Goal: Information Seeking & Learning: Learn about a topic

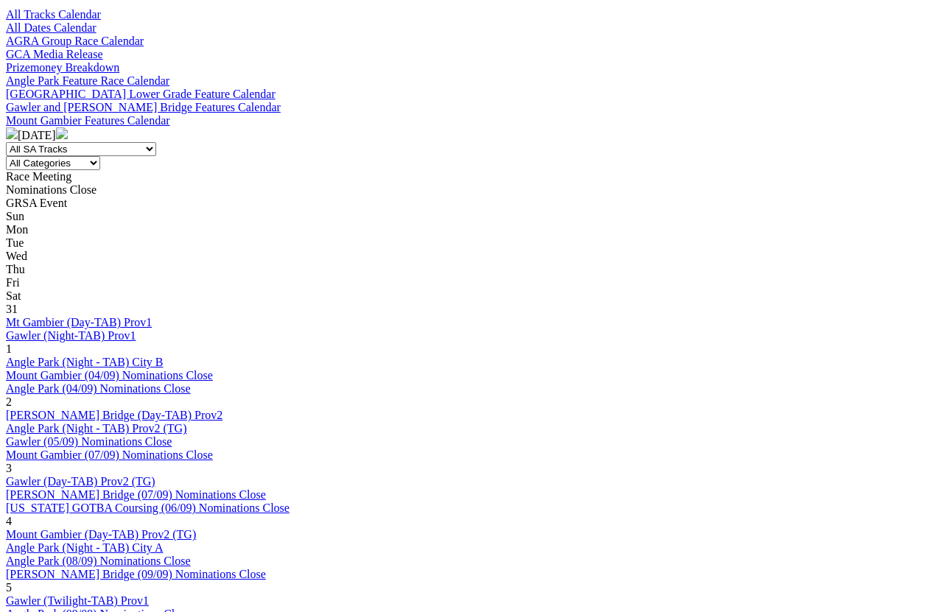
scroll to position [516, 0]
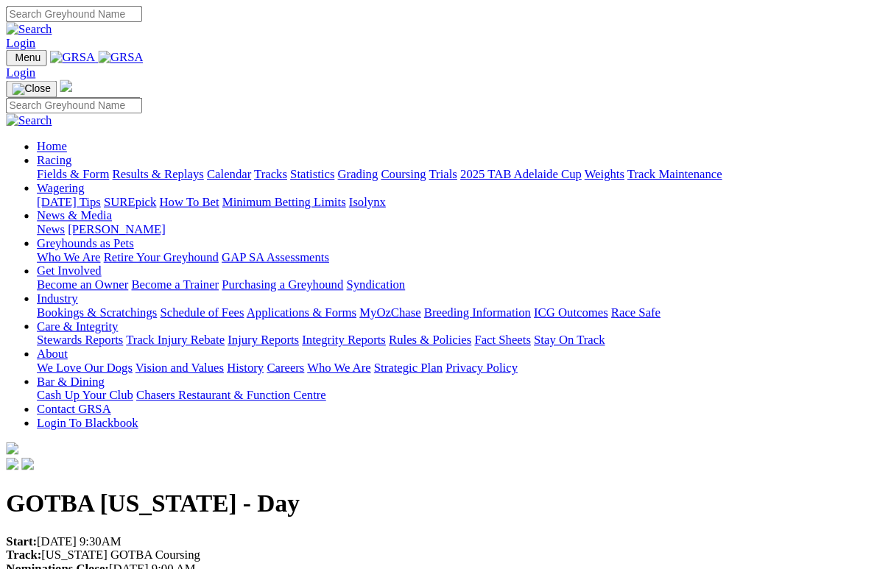
scroll to position [13, 0]
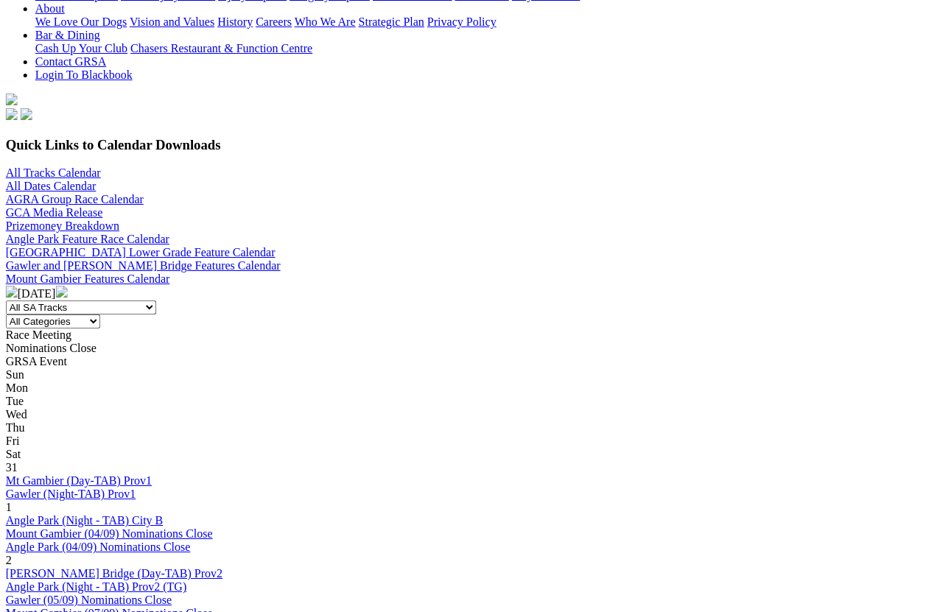
scroll to position [217, 2]
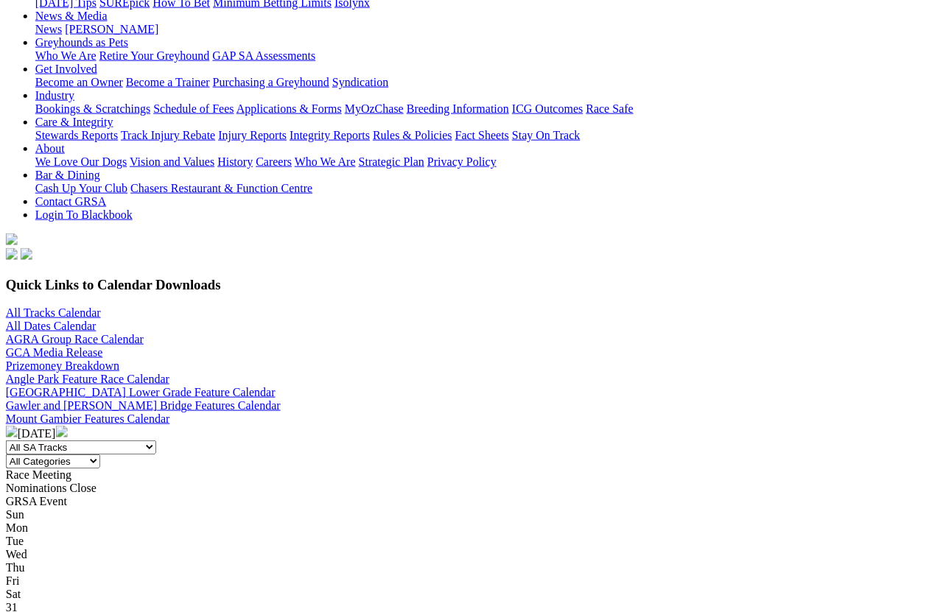
click at [68, 426] on img at bounding box center [62, 432] width 12 height 12
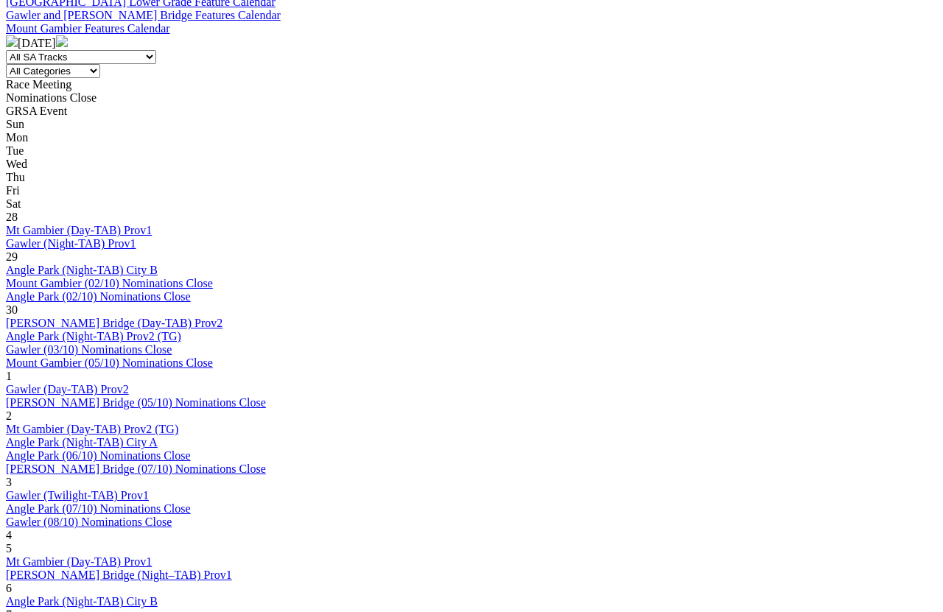
scroll to position [608, 0]
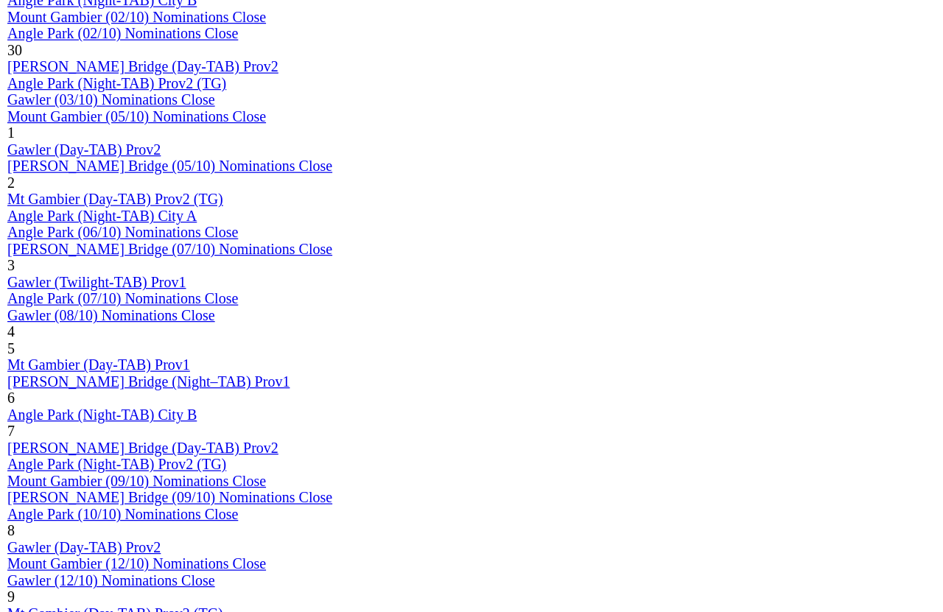
scroll to position [877, 0]
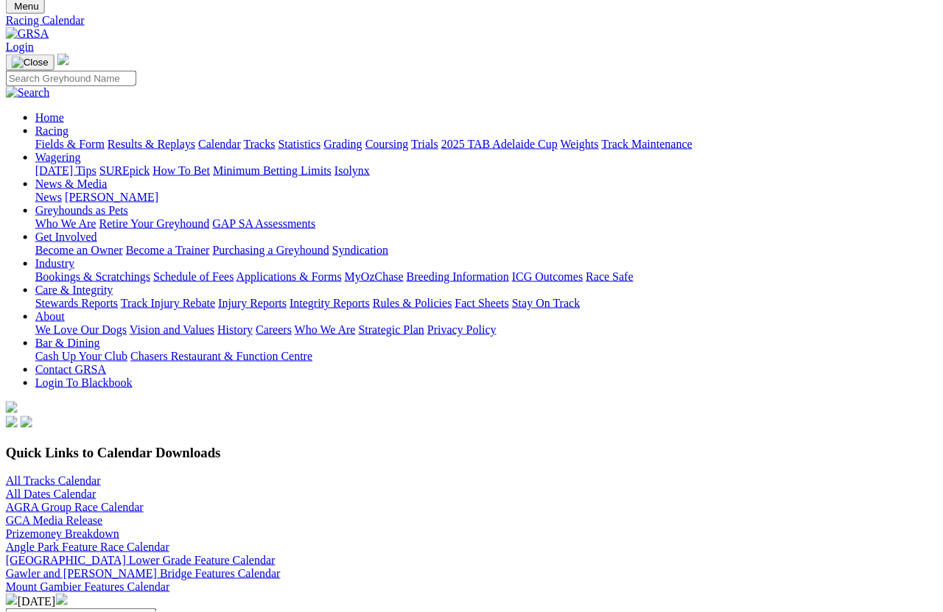
scroll to position [47, 4]
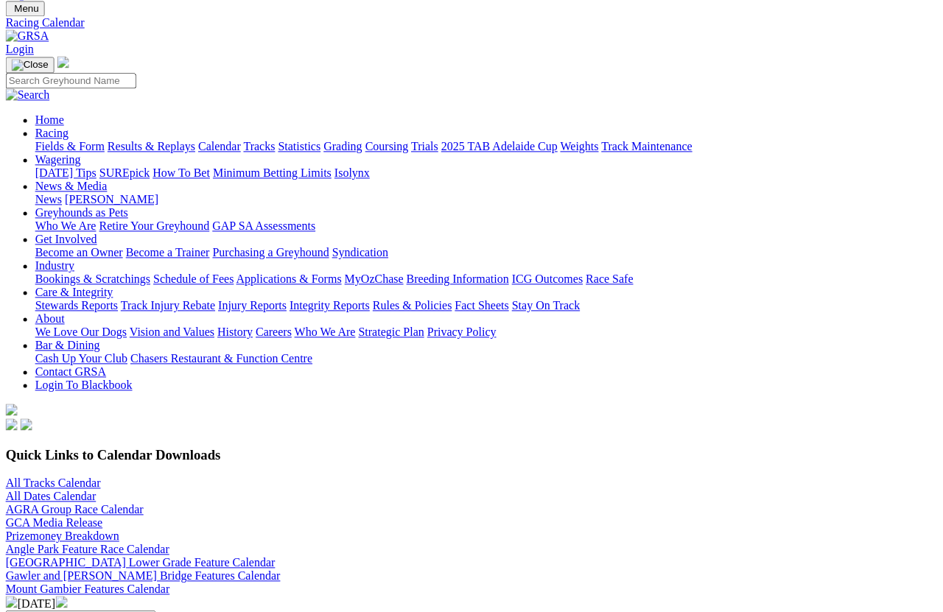
click at [68, 596] on img at bounding box center [62, 602] width 12 height 12
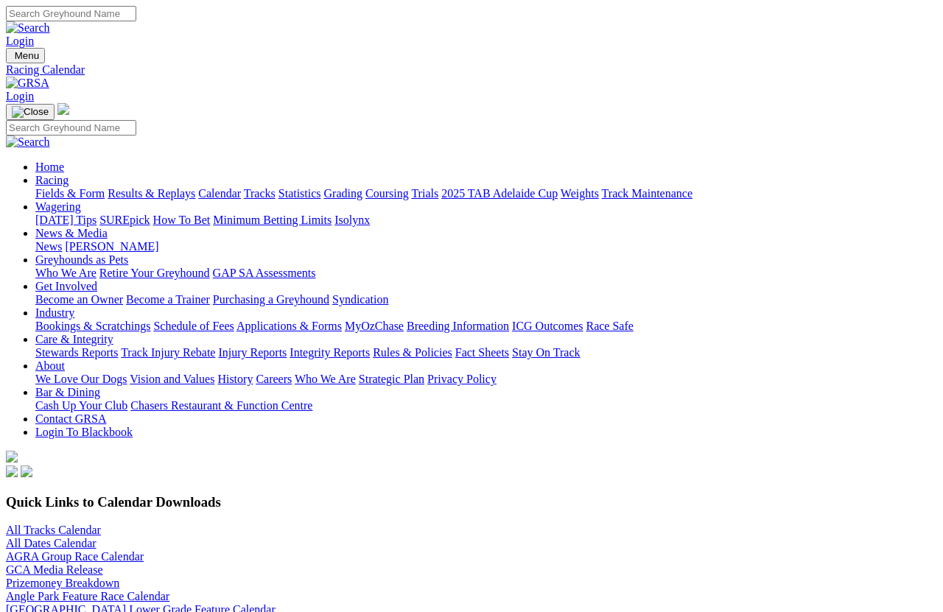
scroll to position [10, 0]
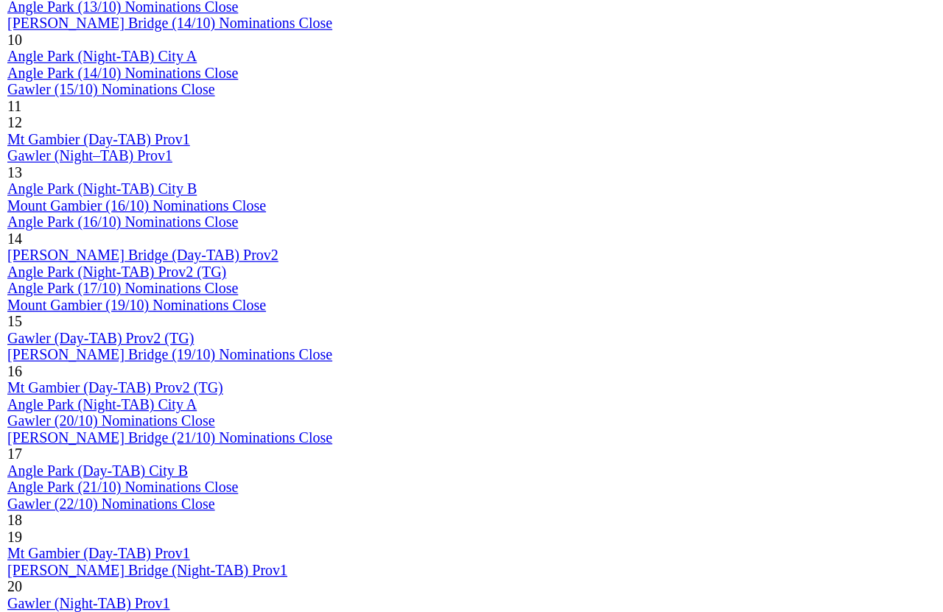
scroll to position [1266, 0]
